Goal: Book appointment/travel/reservation

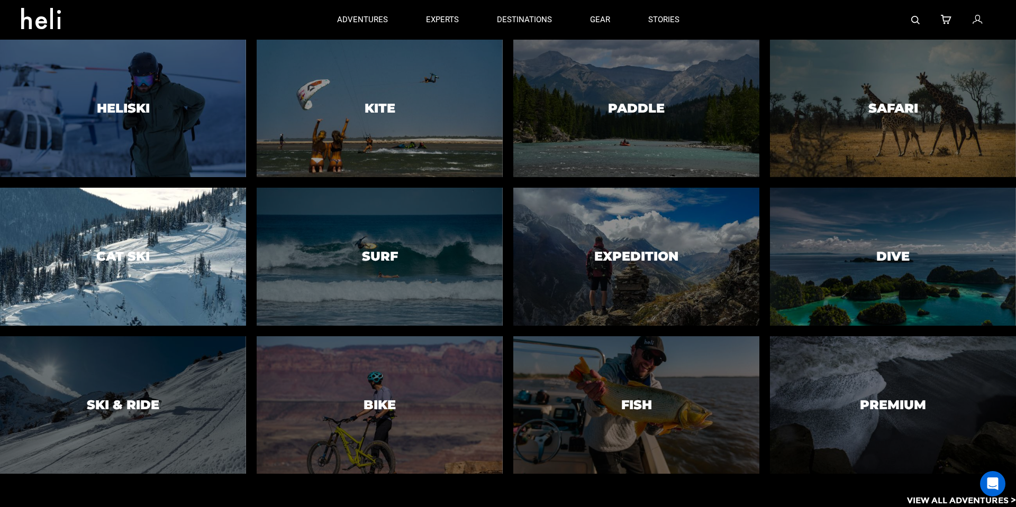
click at [153, 282] on div at bounding box center [122, 257] width 251 height 141
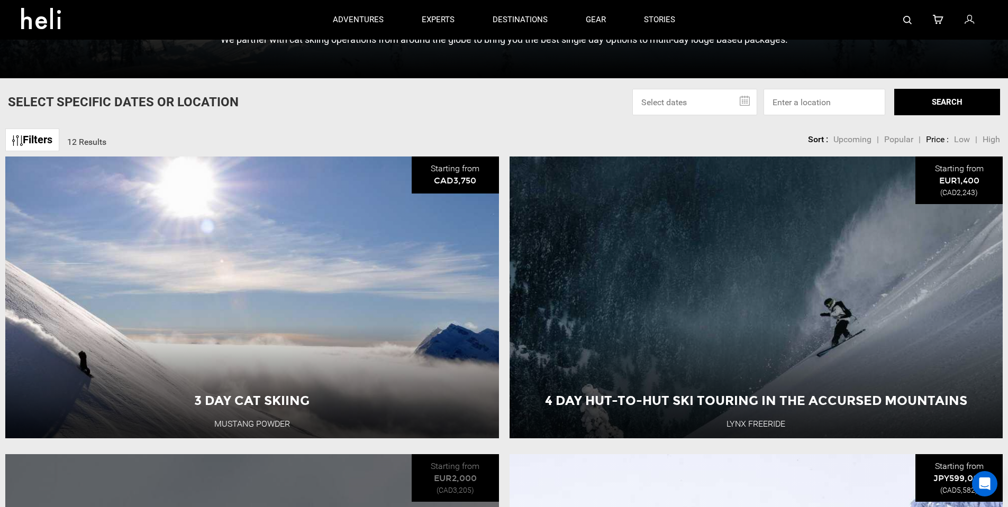
scroll to position [318, 0]
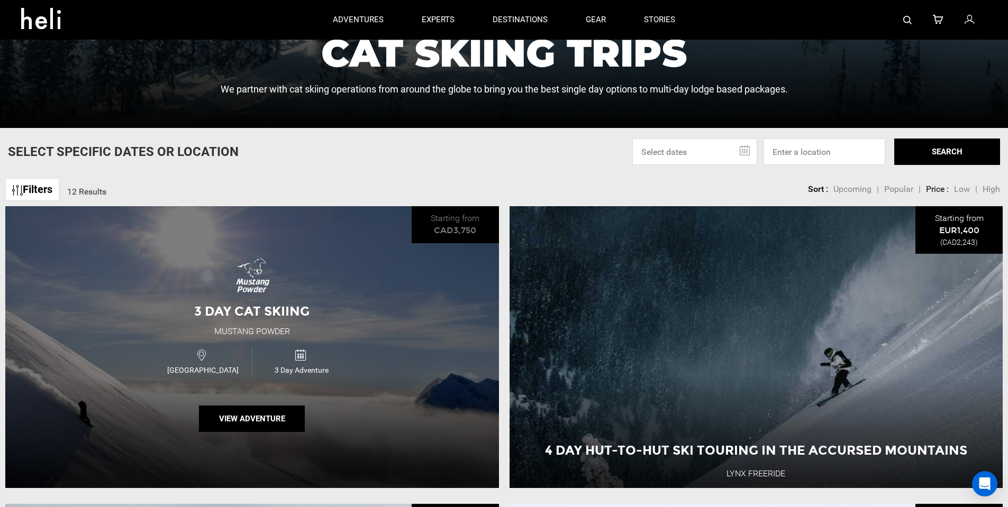
click at [329, 335] on div "3 Day Cat Skiing Mustang Powder Canada 3 Day Adventure View Adventure" at bounding box center [252, 347] width 494 height 282
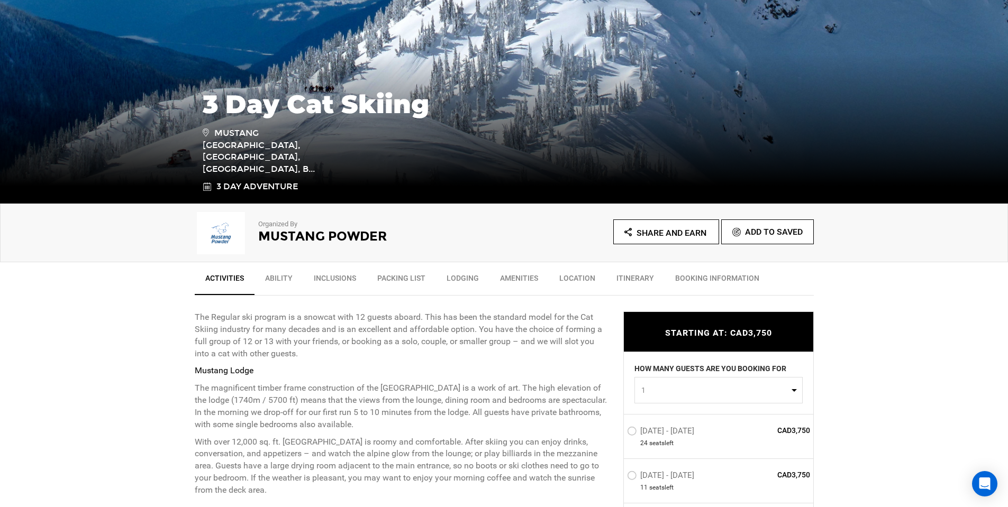
scroll to position [159, 0]
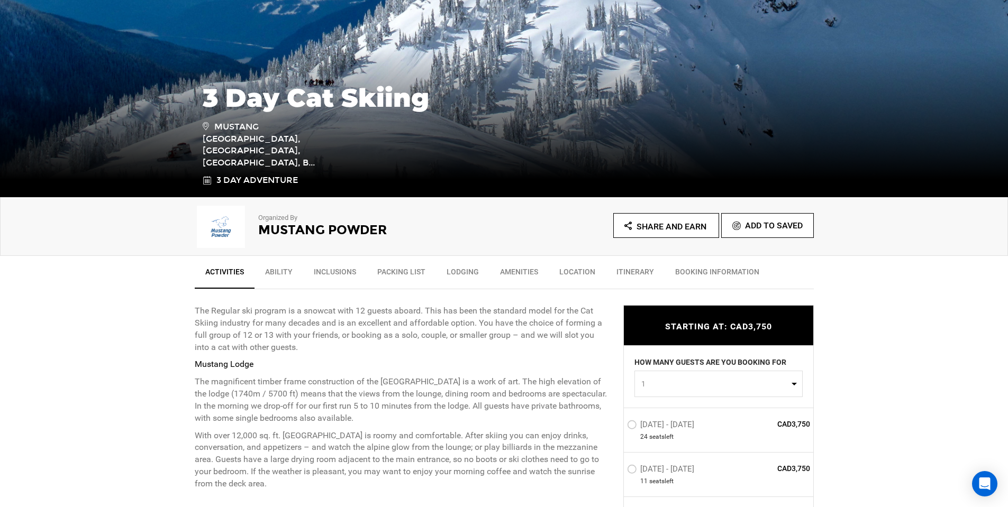
click at [769, 390] on button "1" at bounding box center [718, 383] width 168 height 26
click at [683, 432] on link "2" at bounding box center [718, 428] width 167 height 19
click at [674, 385] on span "2" at bounding box center [715, 383] width 148 height 11
click at [666, 406] on link "1" at bounding box center [718, 409] width 167 height 19
select select "1"
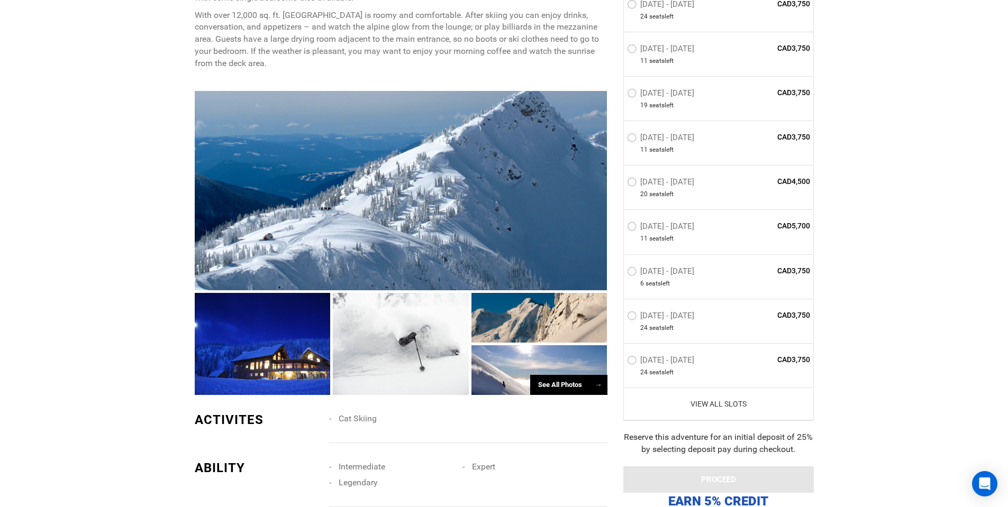
scroll to position [582, 0]
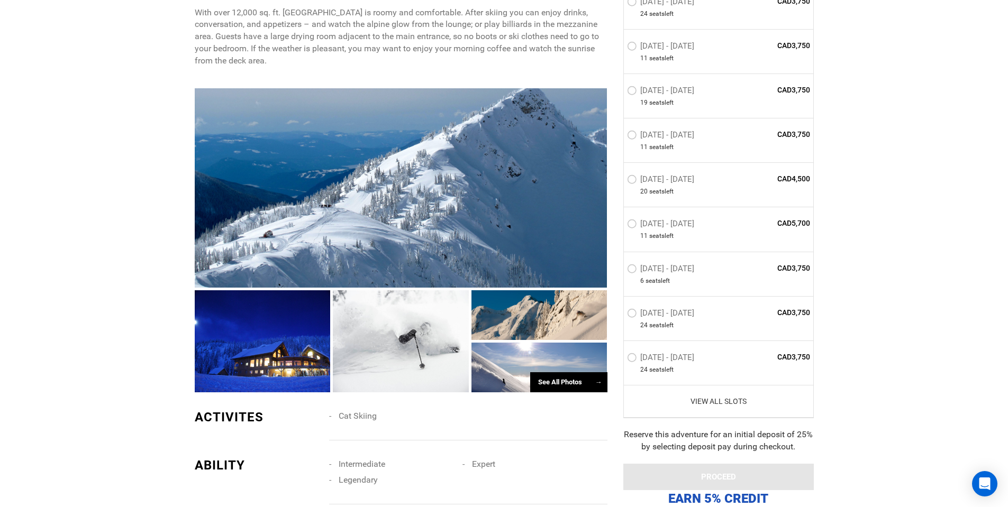
click at [735, 405] on link "View All Slots" at bounding box center [719, 401] width 184 height 11
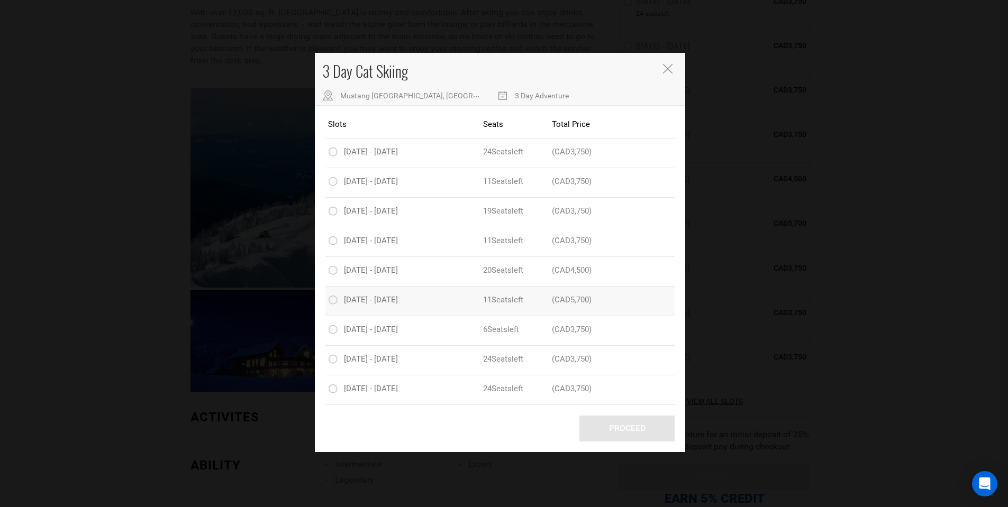
click at [352, 308] on label "[DATE] - [DATE]" at bounding box center [364, 301] width 72 height 13
click at [321, 307] on input "[DATE] - [DATE]" at bounding box center [321, 300] width 0 height 13
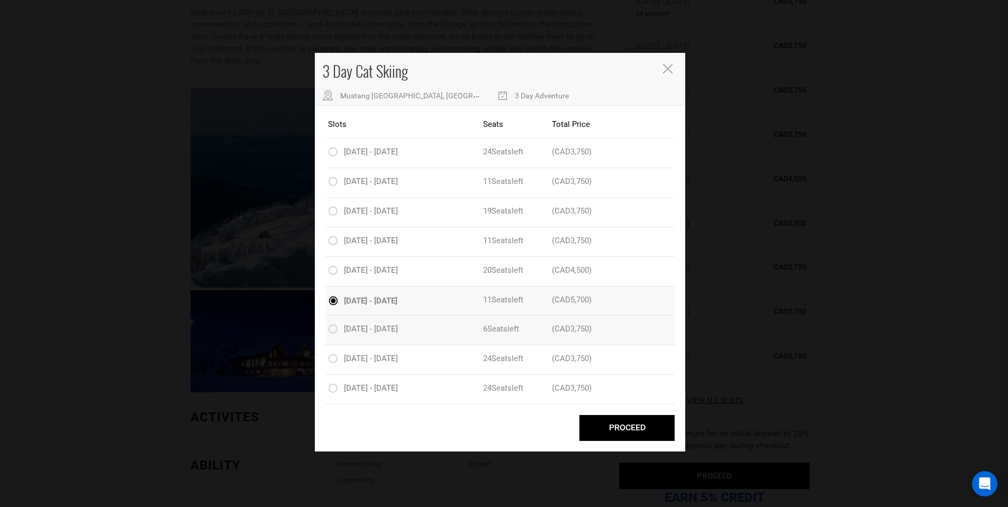
click at [398, 333] on span "[DATE] - [DATE]" at bounding box center [371, 329] width 54 height 10
click at [321, 333] on input "[DATE] - [DATE]" at bounding box center [321, 329] width 0 height 13
click at [672, 71] on icon "Close" at bounding box center [668, 69] width 10 height 10
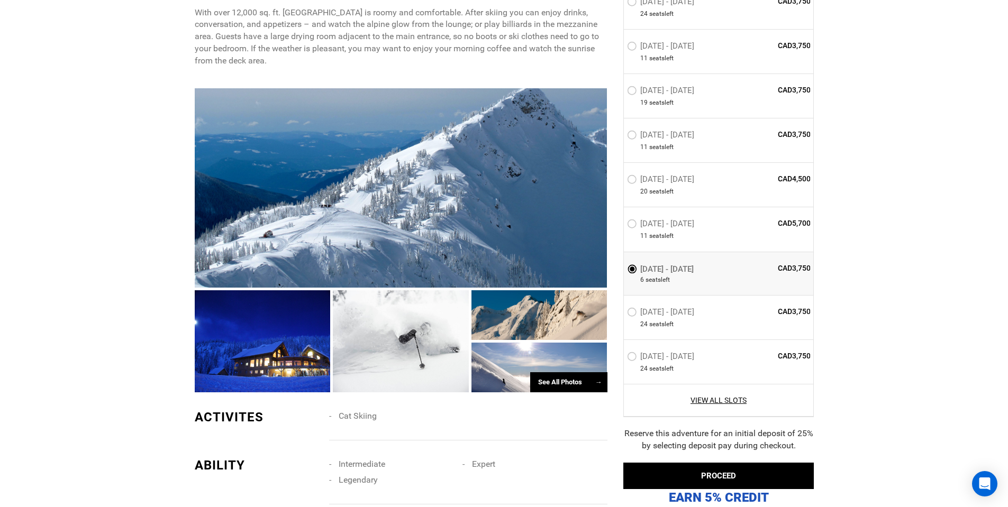
click at [529, 237] on div at bounding box center [401, 188] width 413 height 200
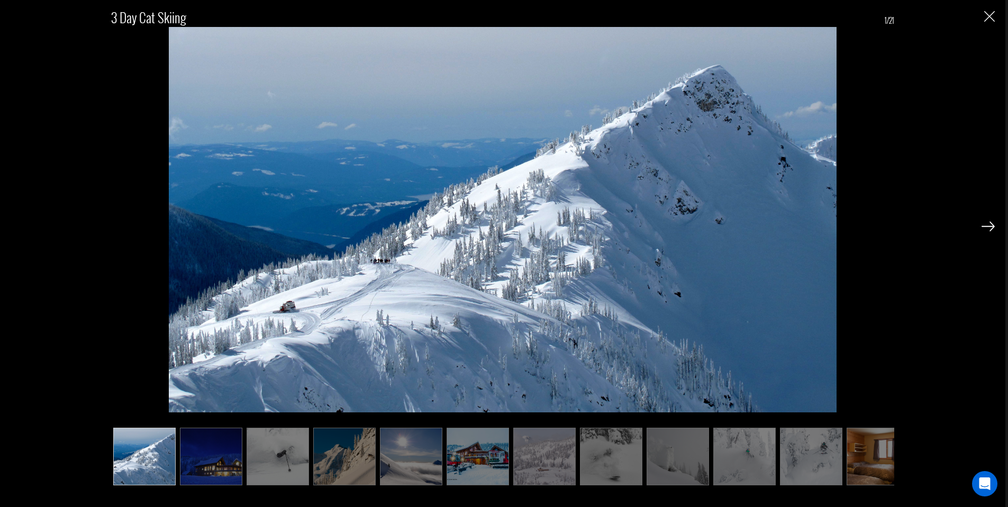
click at [990, 226] on img at bounding box center [988, 227] width 13 height 10
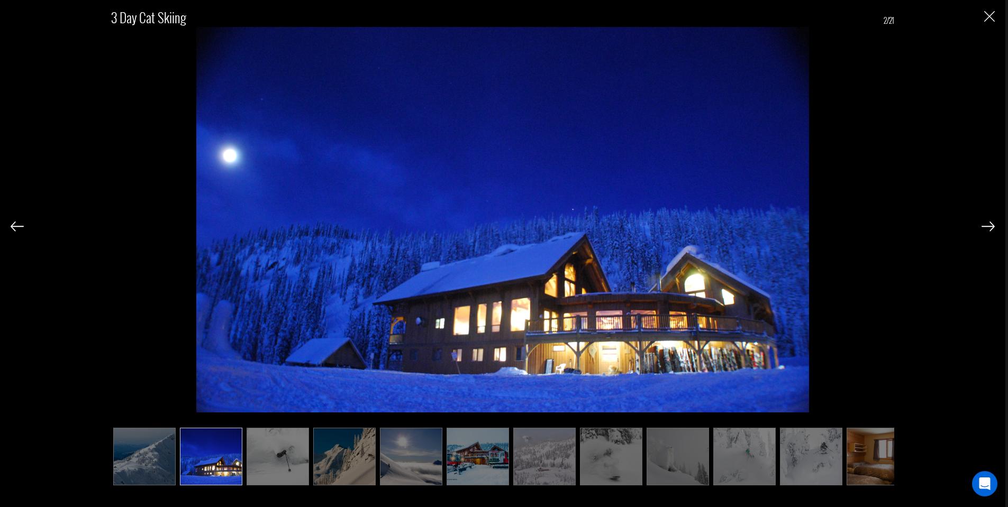
click at [990, 226] on img at bounding box center [988, 227] width 13 height 10
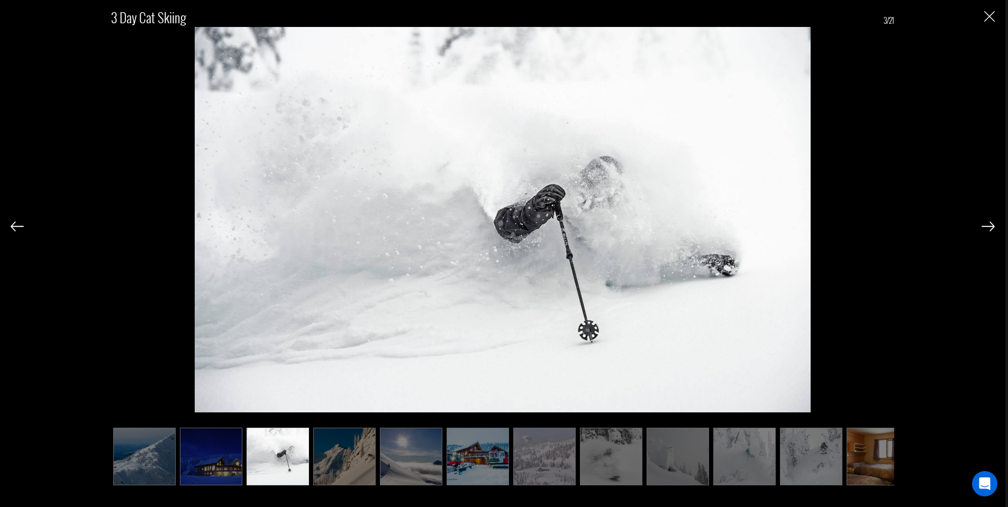
click at [990, 226] on img at bounding box center [988, 227] width 13 height 10
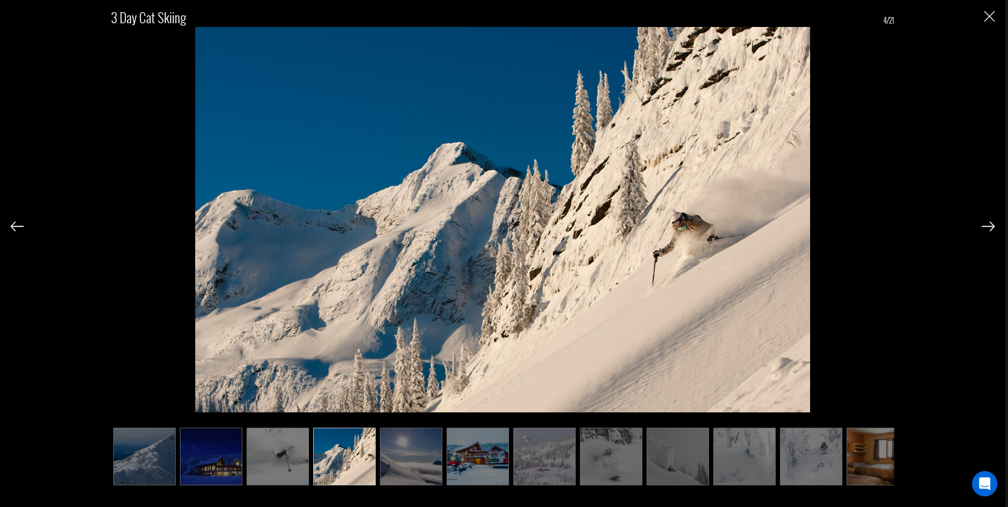
click at [990, 226] on img at bounding box center [988, 227] width 13 height 10
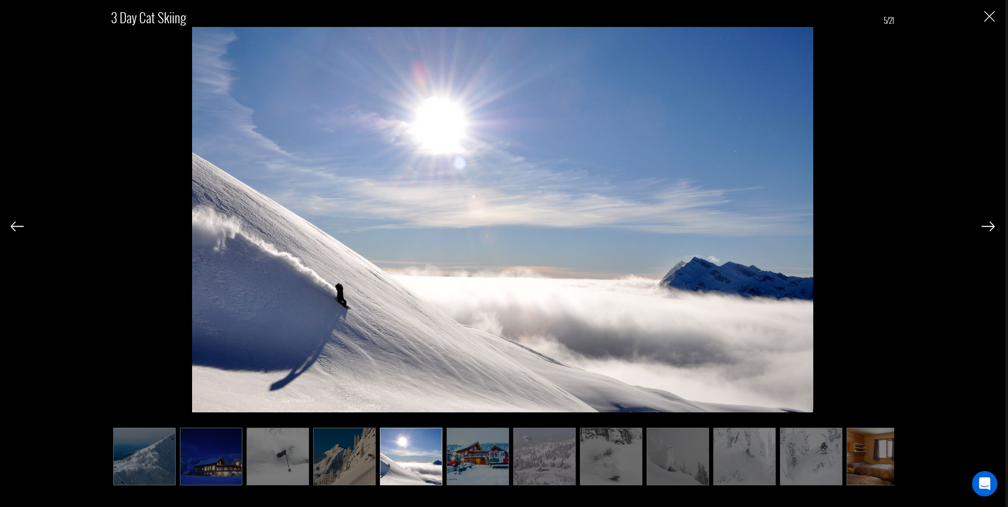
click at [990, 225] on img at bounding box center [988, 227] width 13 height 10
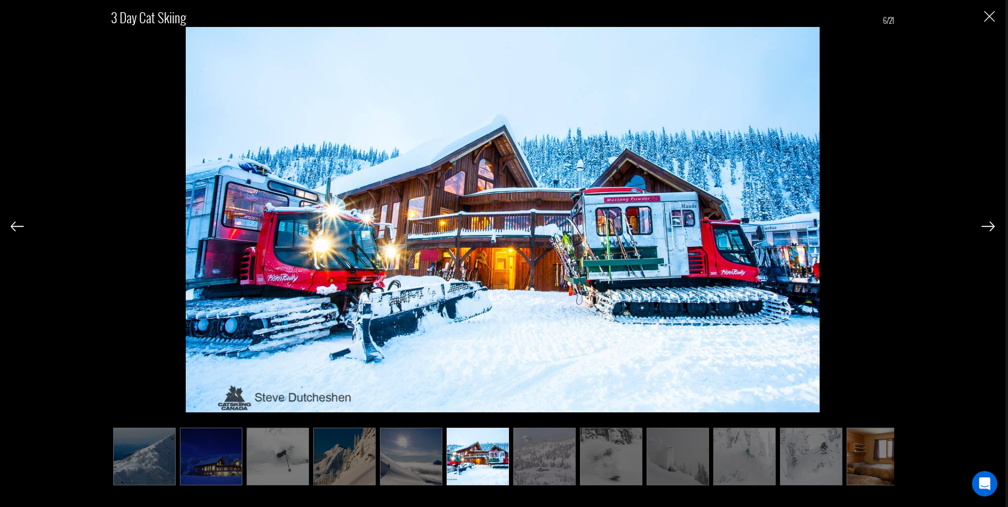
click at [990, 223] on img at bounding box center [988, 227] width 13 height 10
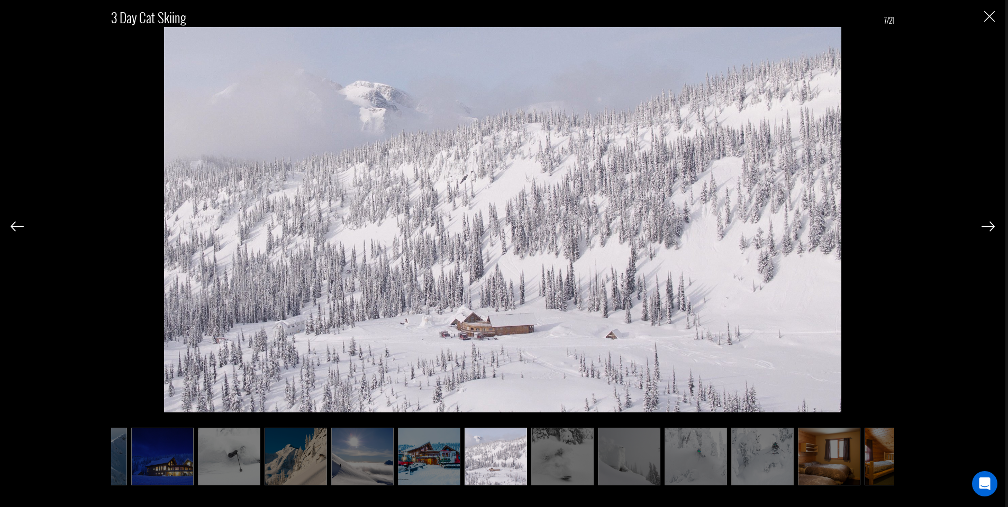
scroll to position [0, 53]
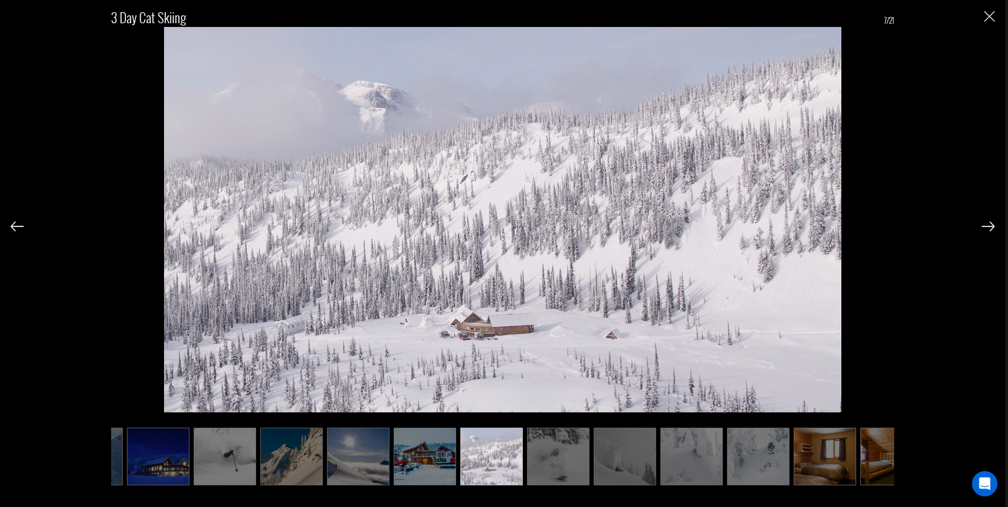
click at [990, 222] on img at bounding box center [988, 227] width 13 height 10
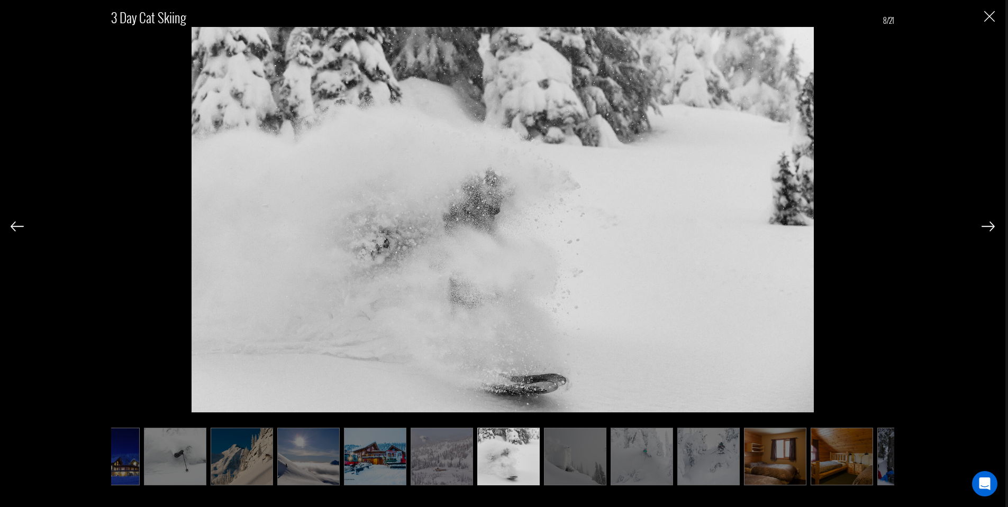
scroll to position [0, 106]
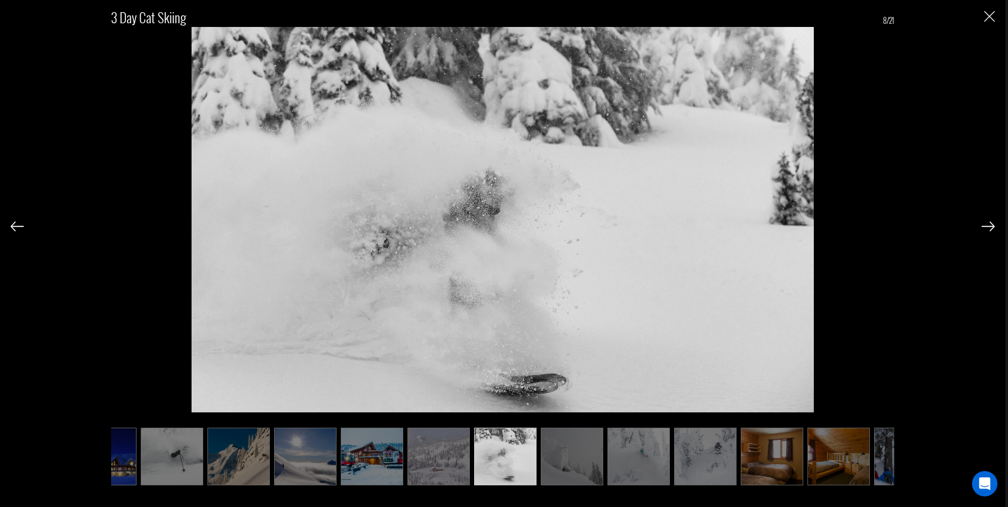
click at [990, 220] on div at bounding box center [988, 226] width 13 height 18
click at [988, 225] on img at bounding box center [988, 227] width 13 height 10
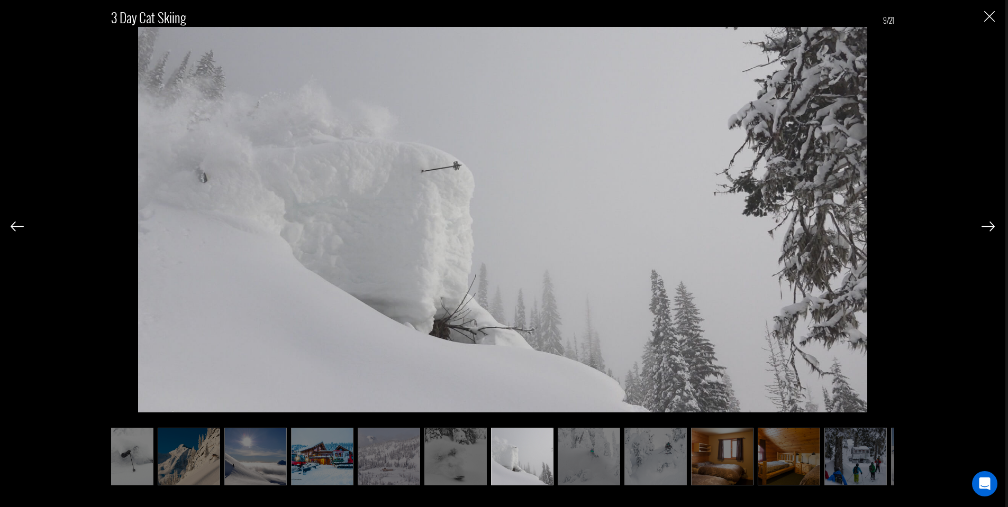
scroll to position [0, 159]
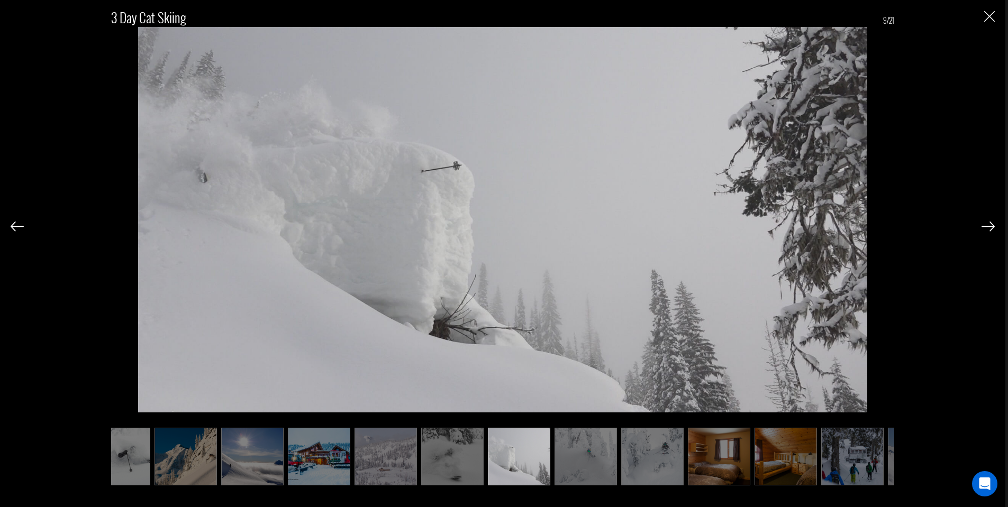
click at [972, 222] on div "3 Day Cat Skiing 9/21" at bounding box center [503, 241] width 984 height 482
click at [993, 224] on img at bounding box center [988, 227] width 13 height 10
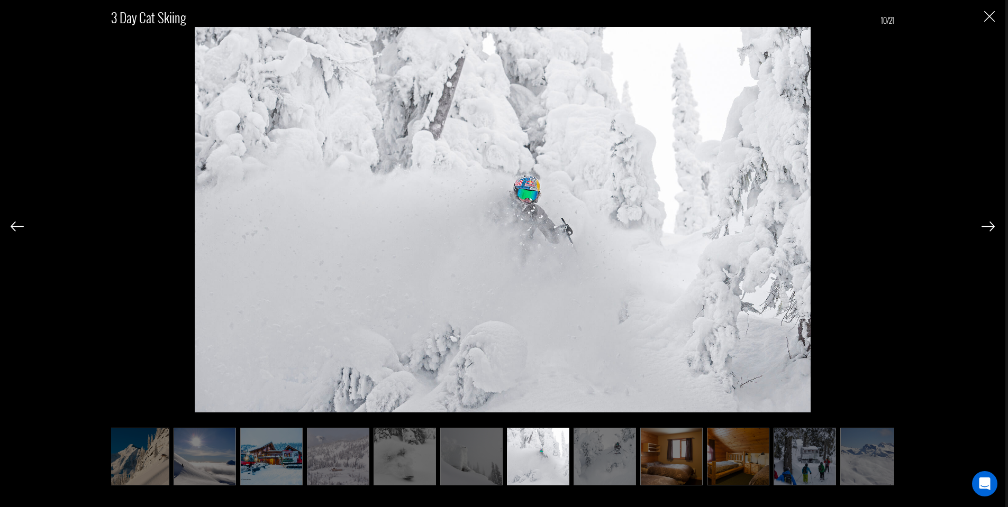
scroll to position [0, 212]
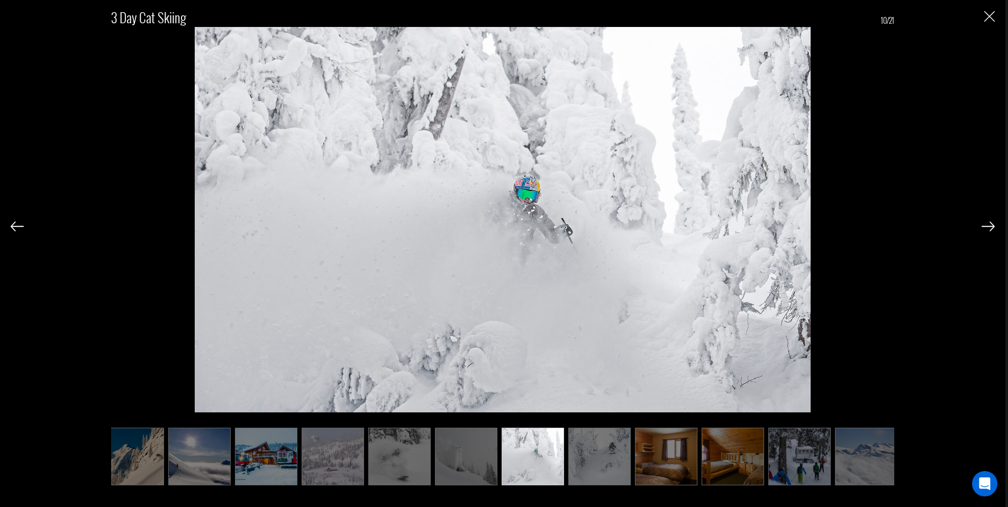
click at [993, 224] on img at bounding box center [988, 227] width 13 height 10
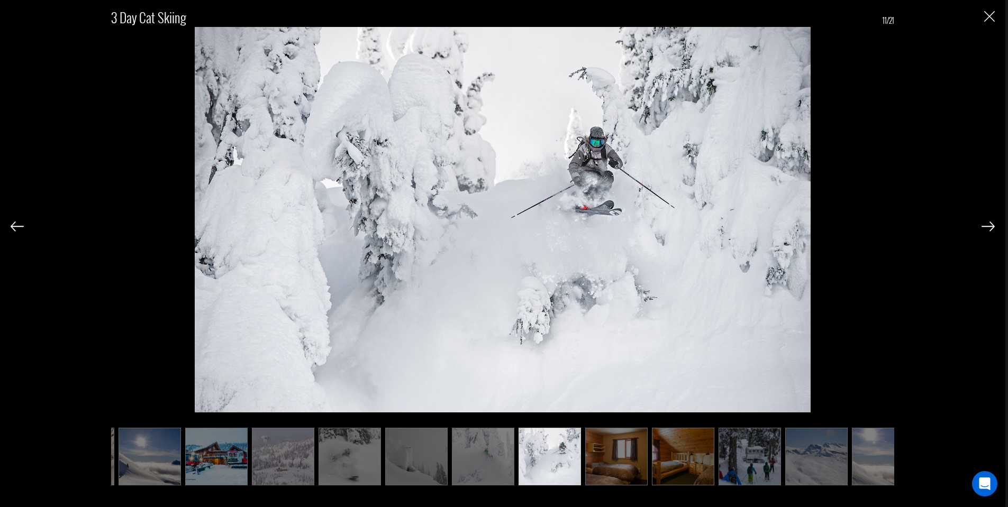
scroll to position [0, 265]
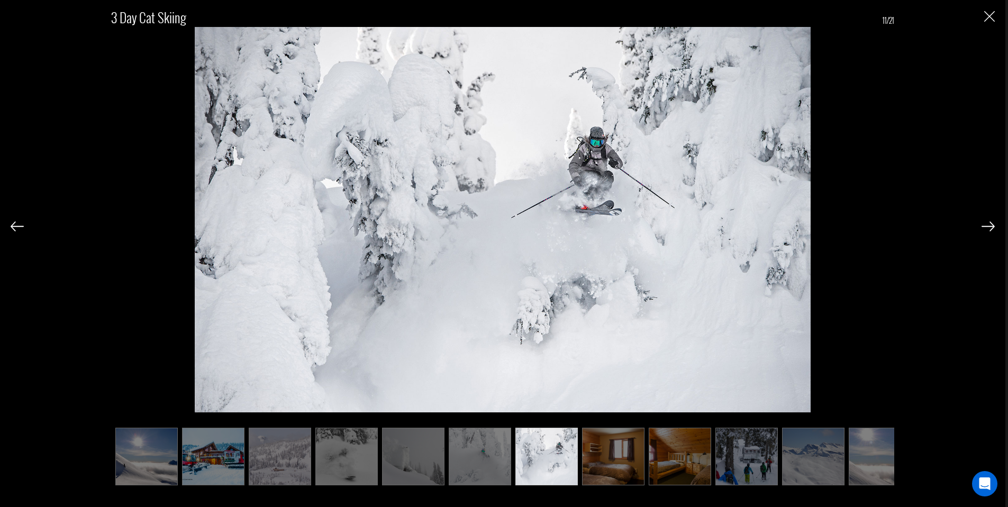
click at [993, 224] on img at bounding box center [988, 227] width 13 height 10
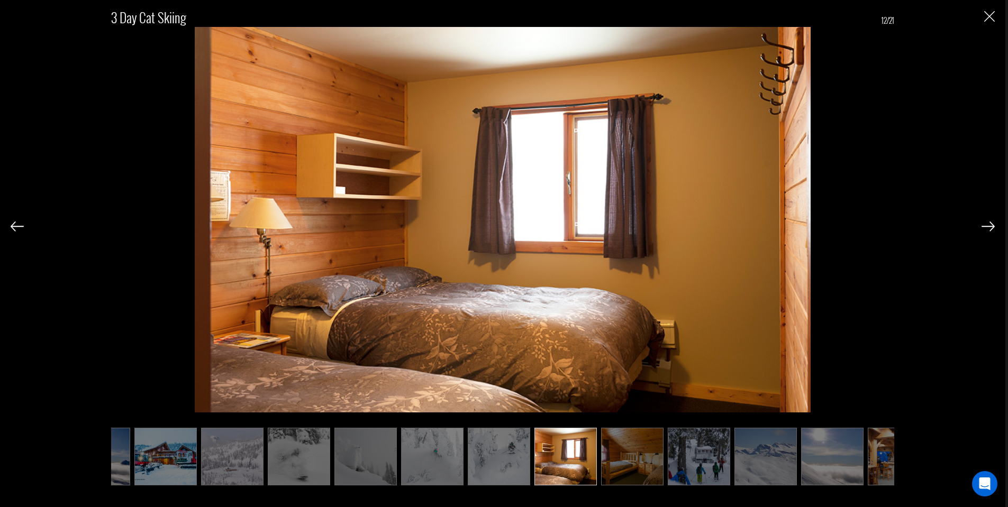
scroll to position [0, 318]
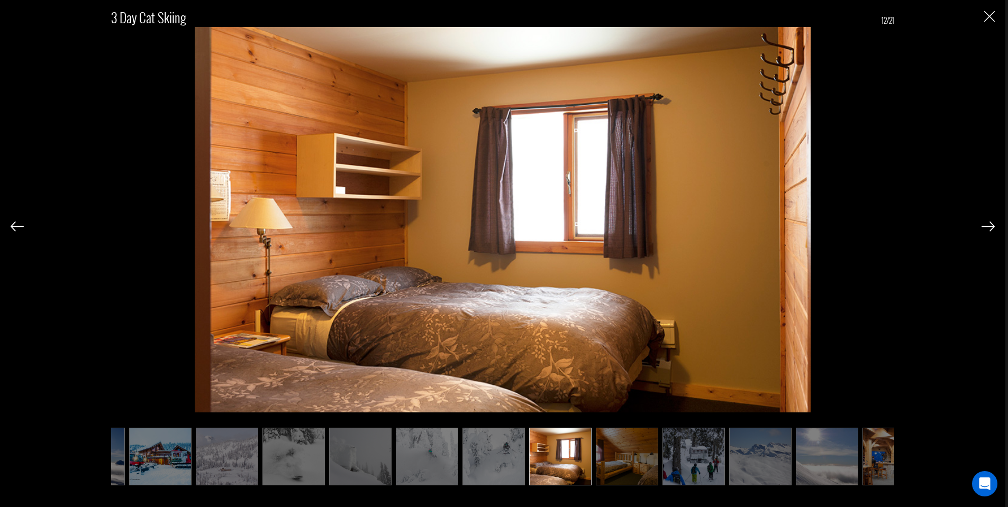
click at [990, 229] on img at bounding box center [988, 227] width 13 height 10
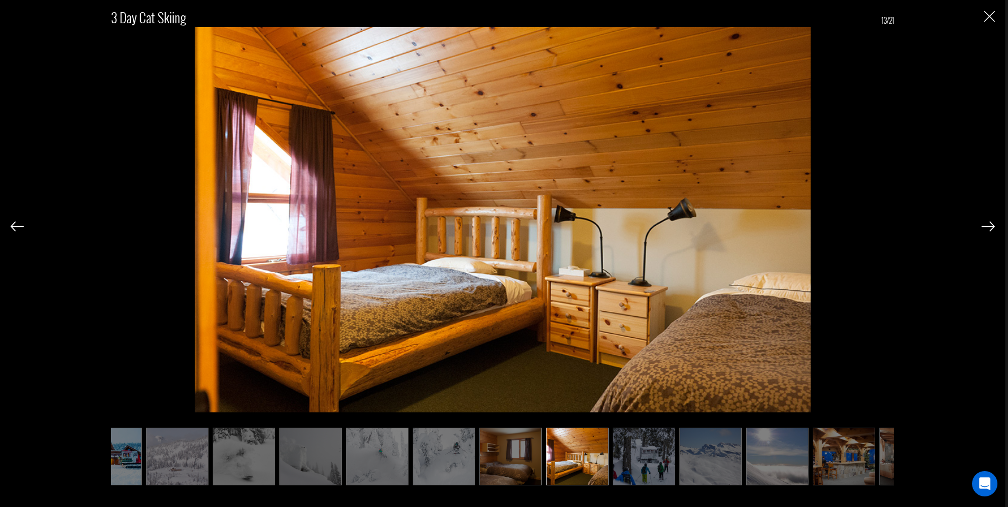
scroll to position [0, 370]
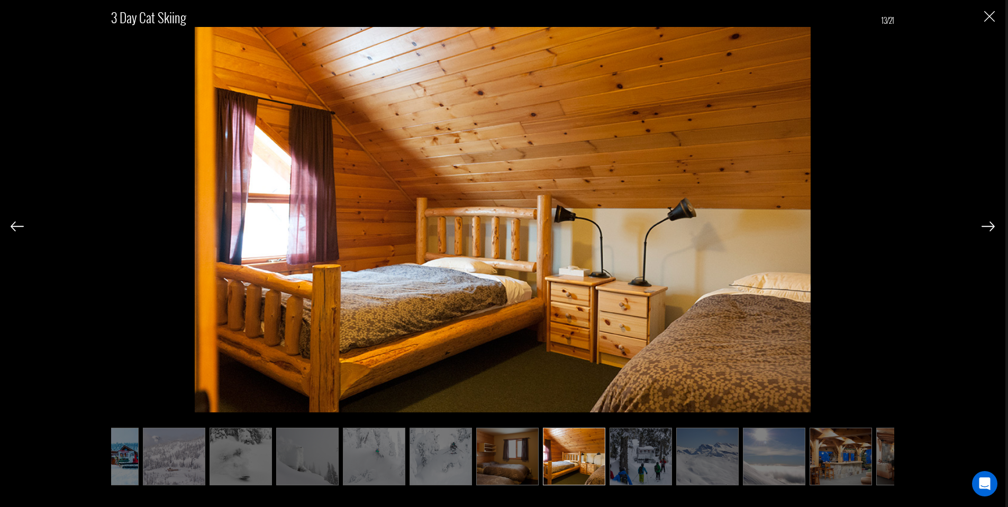
click at [990, 227] on img at bounding box center [988, 227] width 13 height 10
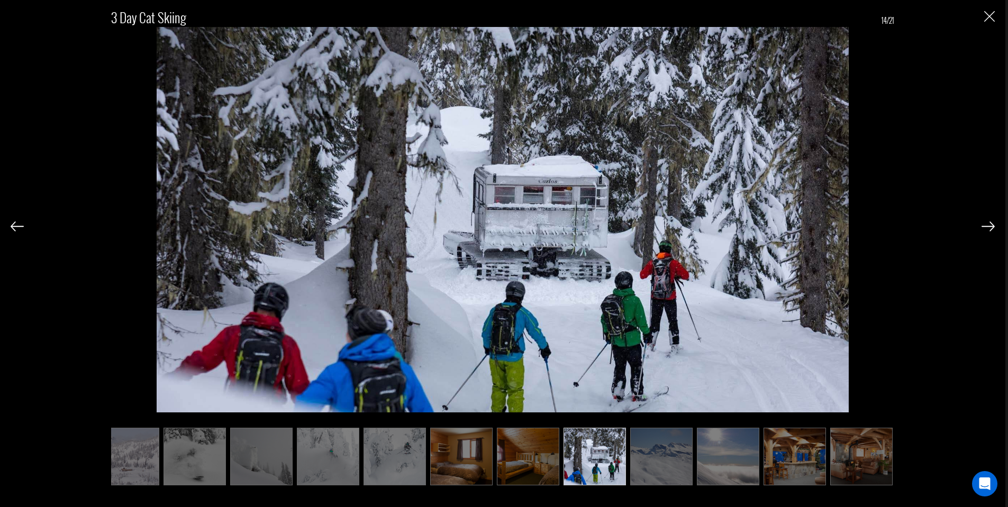
scroll to position [0, 423]
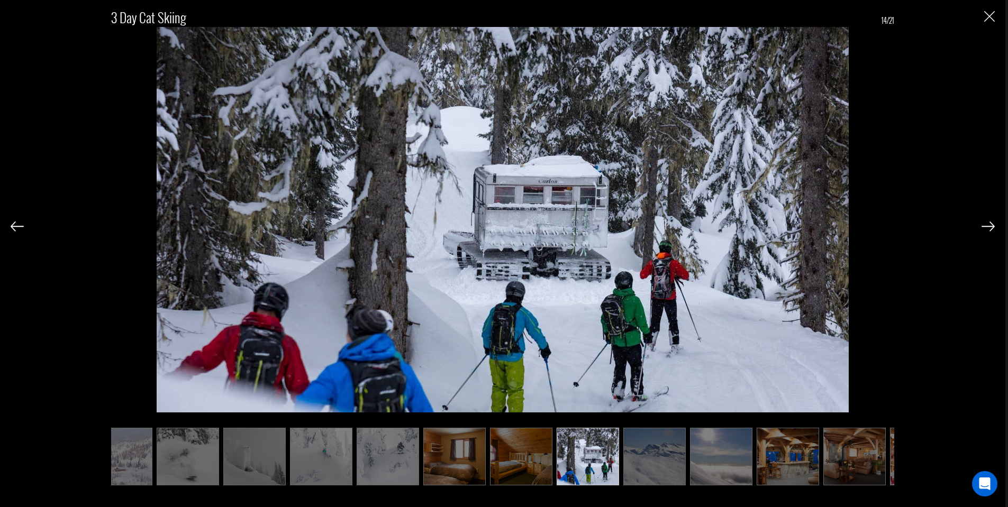
click at [990, 224] on img at bounding box center [988, 227] width 13 height 10
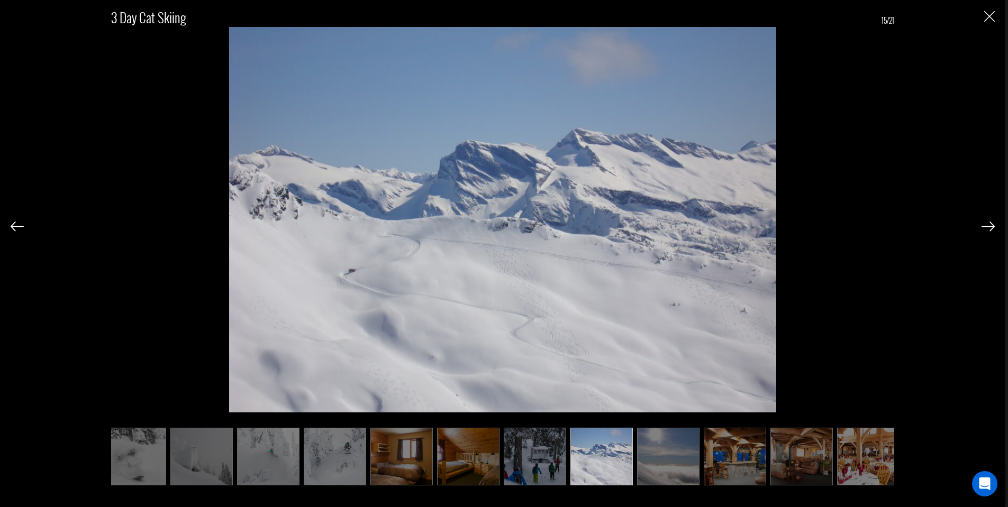
click at [990, 224] on img at bounding box center [988, 227] width 13 height 10
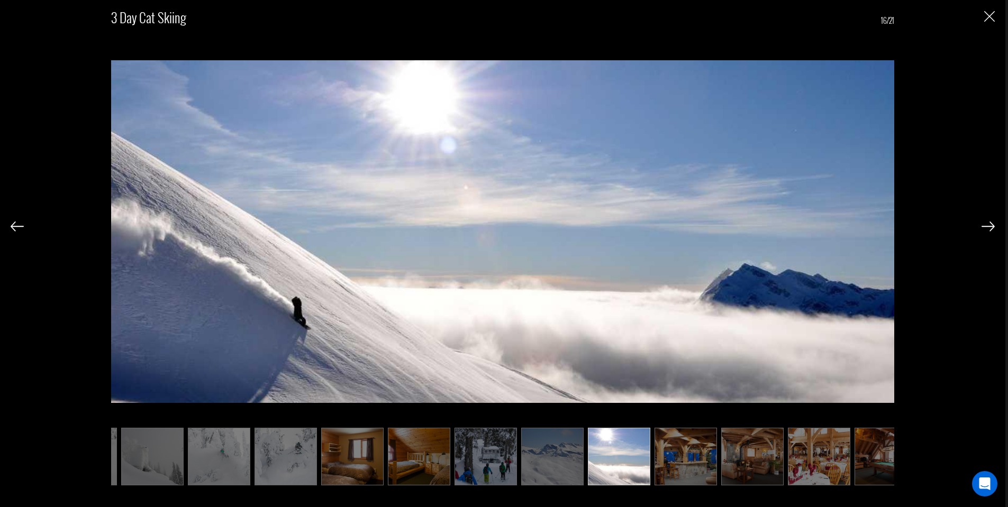
scroll to position [0, 529]
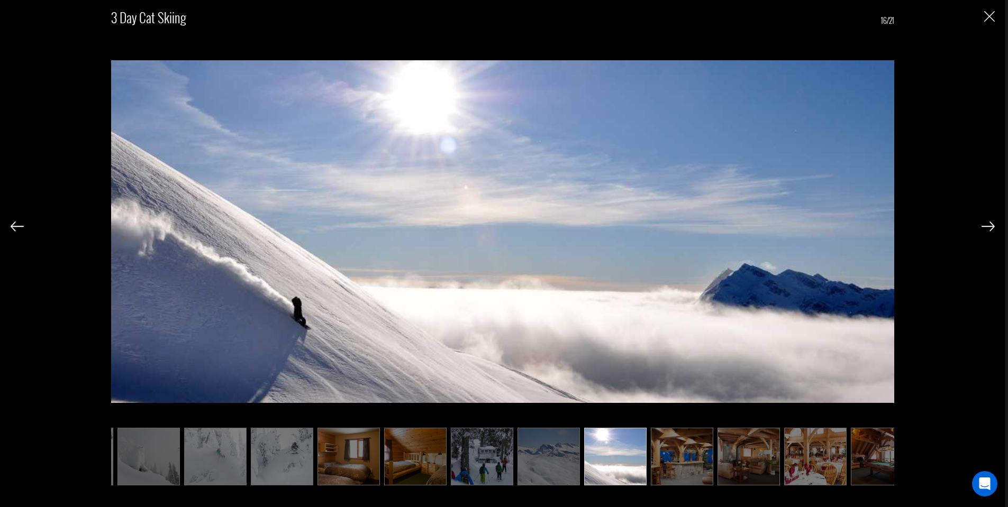
click at [12, 225] on img at bounding box center [17, 227] width 13 height 10
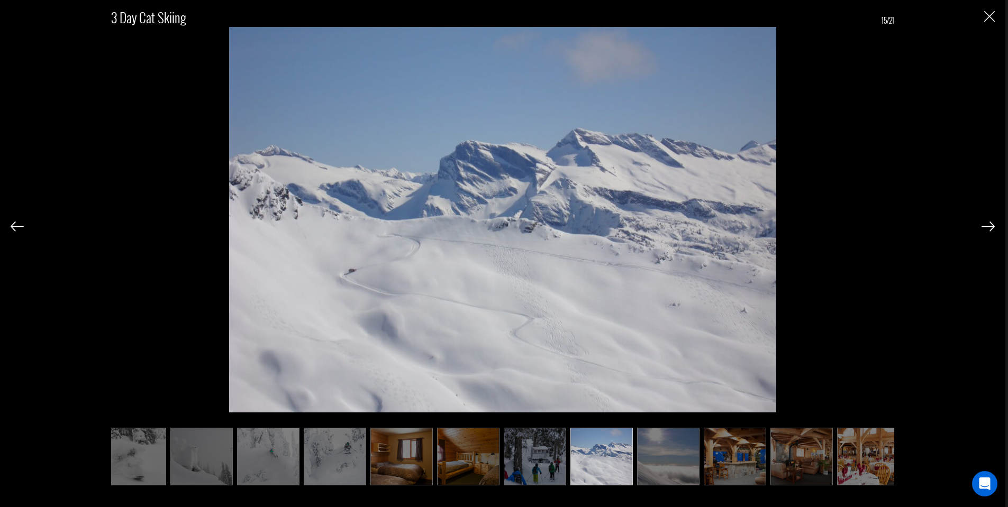
scroll to position [0, 476]
